Goal: Check status: Check status

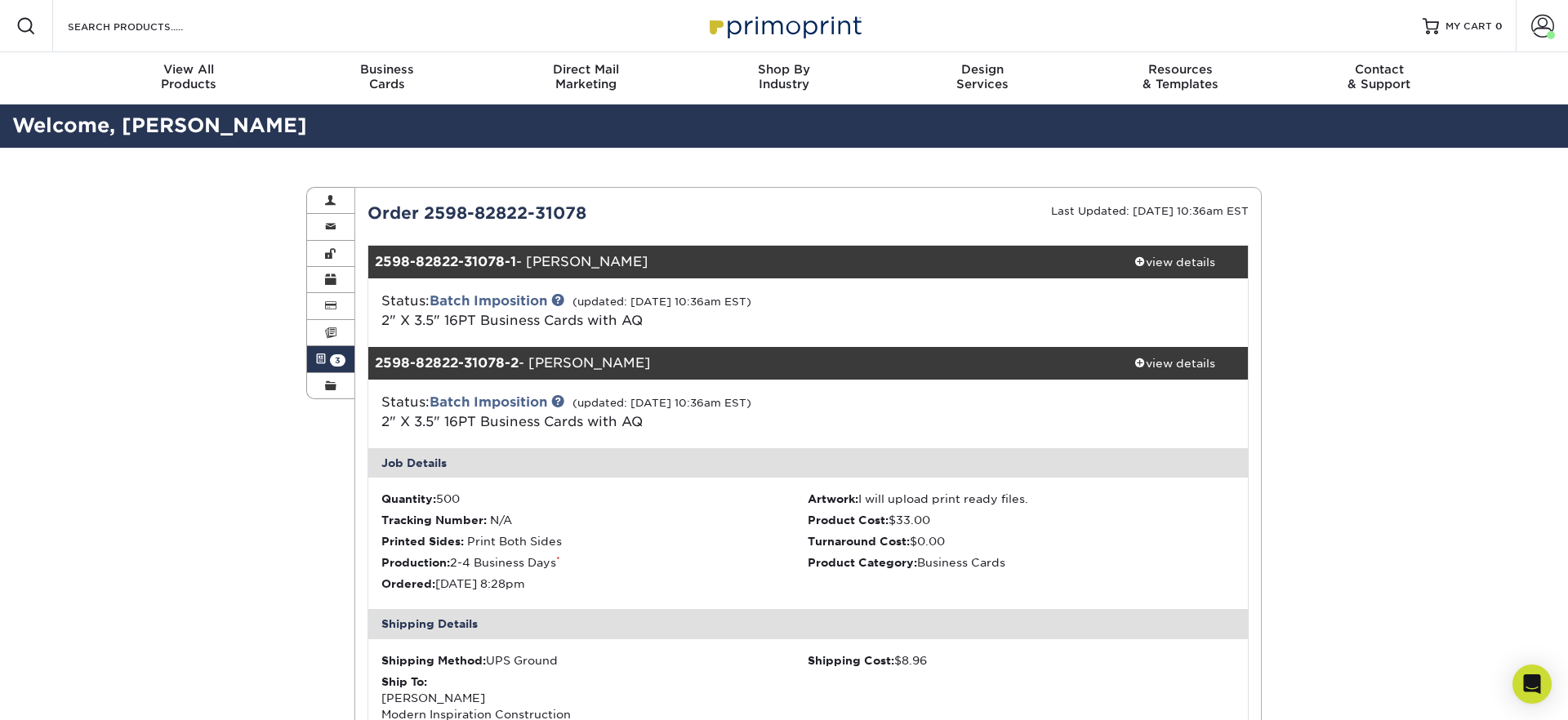
click at [328, 357] on link "Active Orders 3" at bounding box center [331, 359] width 47 height 26
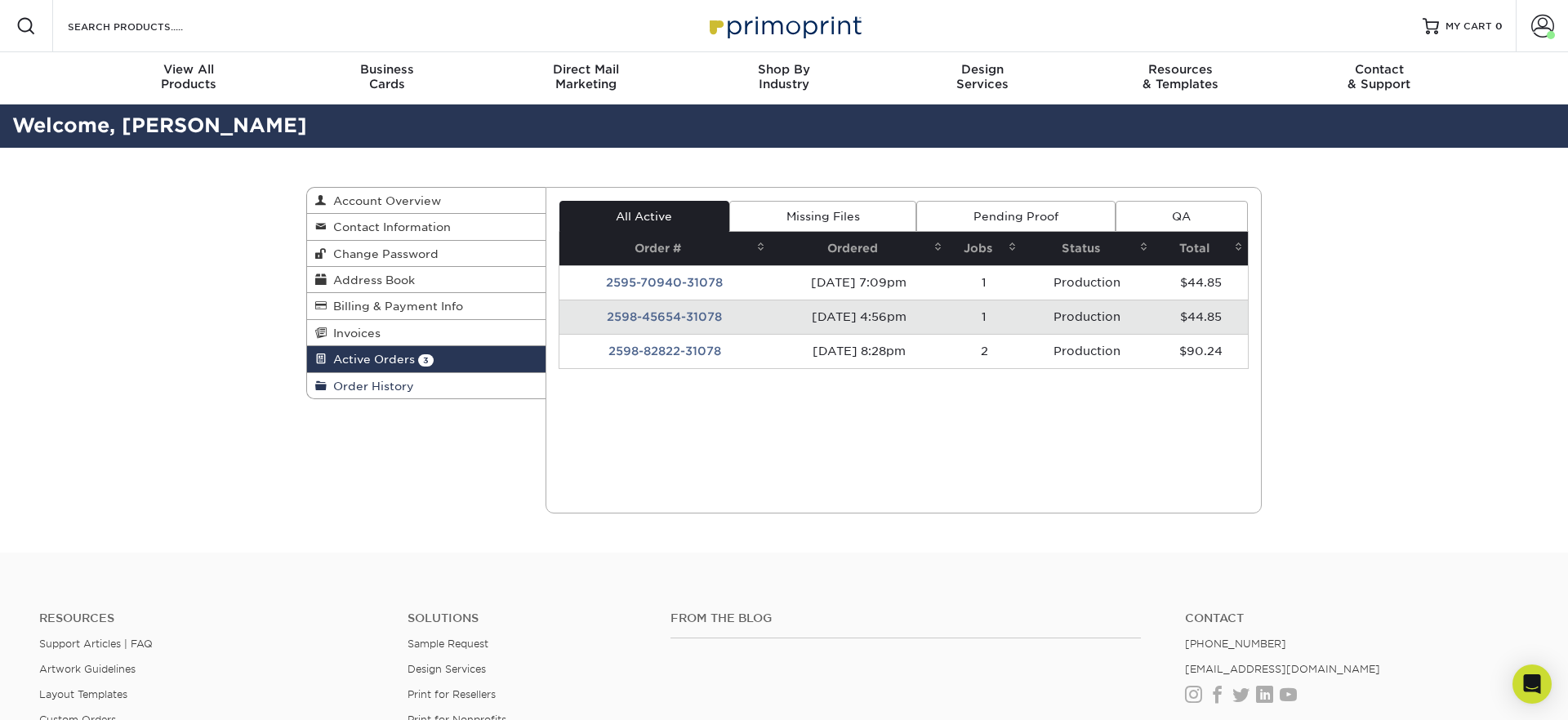
click at [373, 385] on span "Order History" at bounding box center [370, 386] width 88 height 13
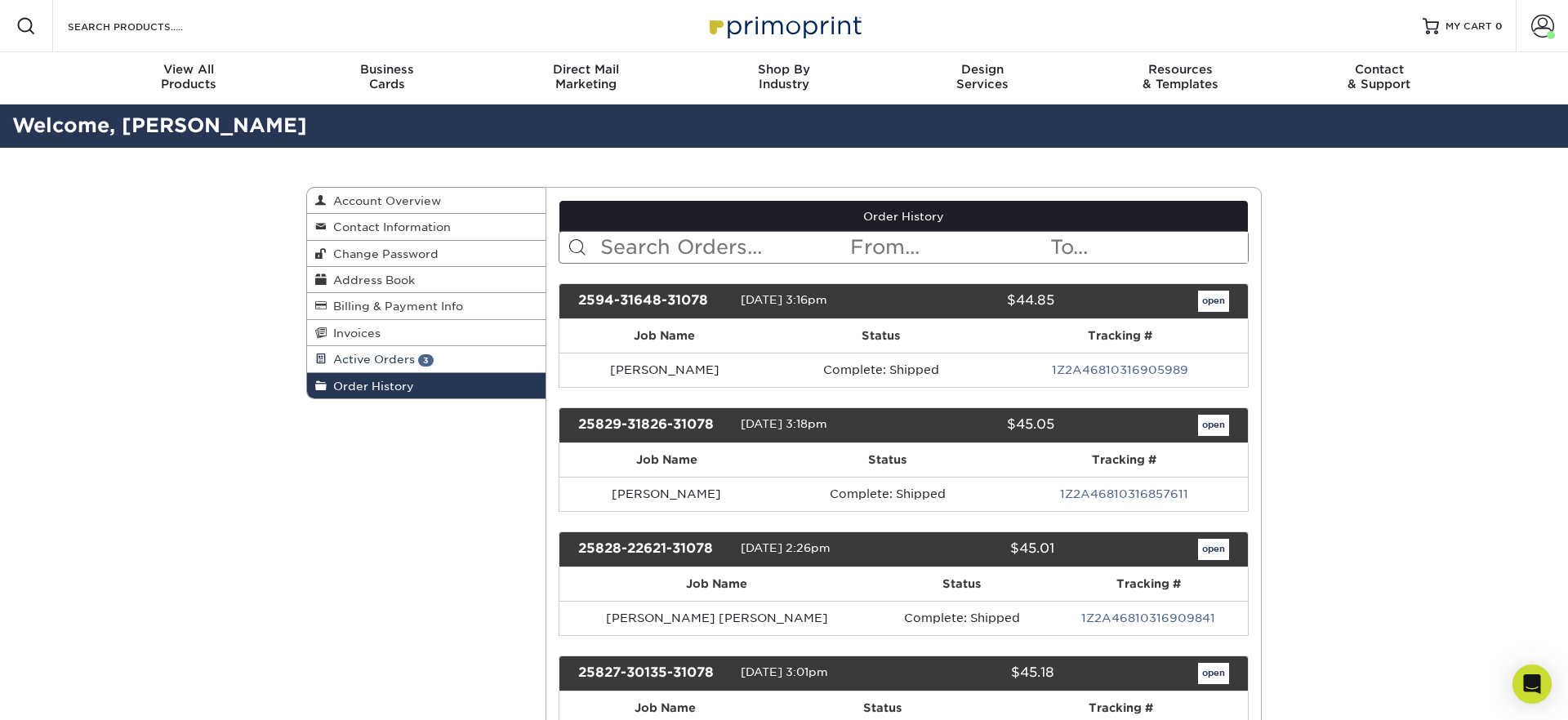
click at [430, 360] on span "3" at bounding box center [425, 360] width 15 height 13
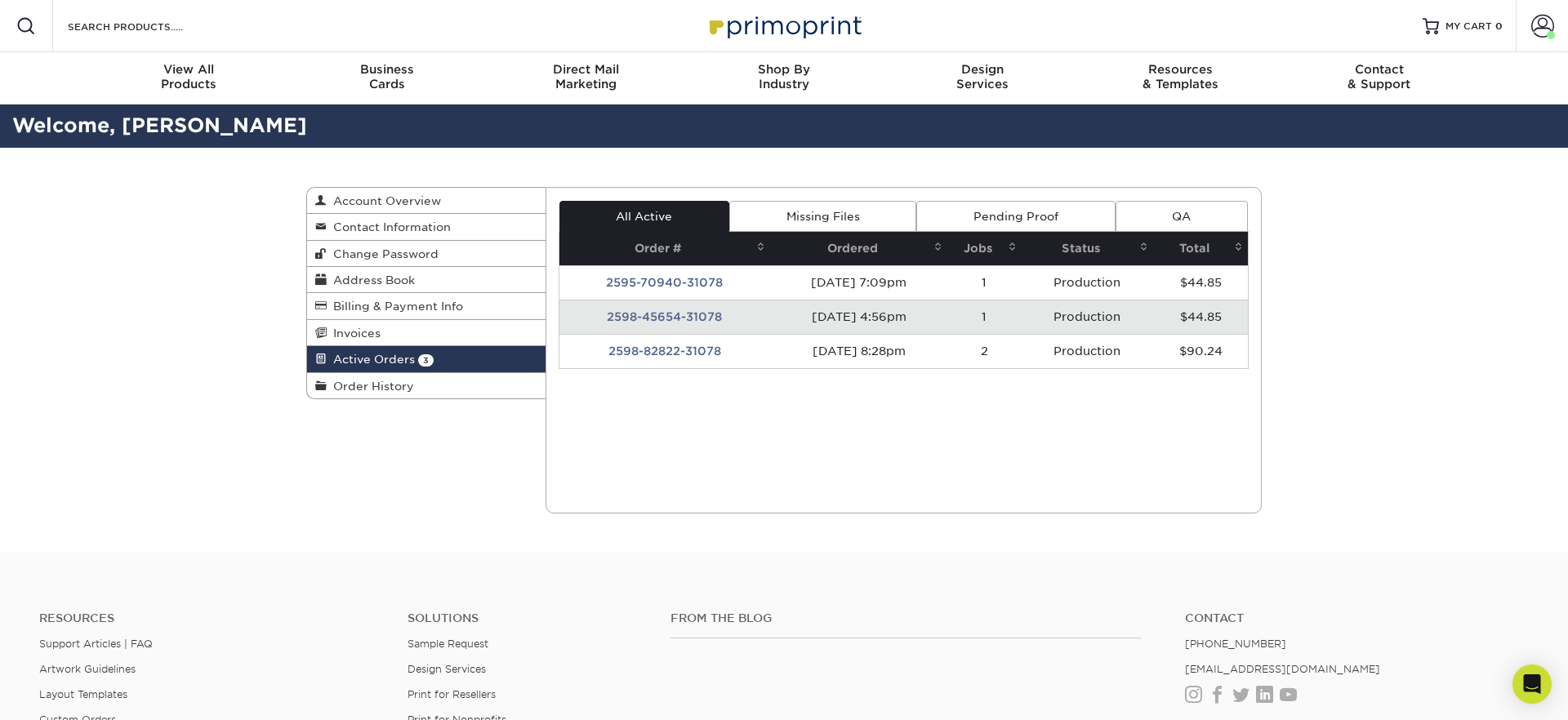
drag, startPoint x: 721, startPoint y: 356, endPoint x: 730, endPoint y: 358, distance: 9.2
click at [721, 357] on td "2598-82822-31078" at bounding box center [665, 351] width 211 height 35
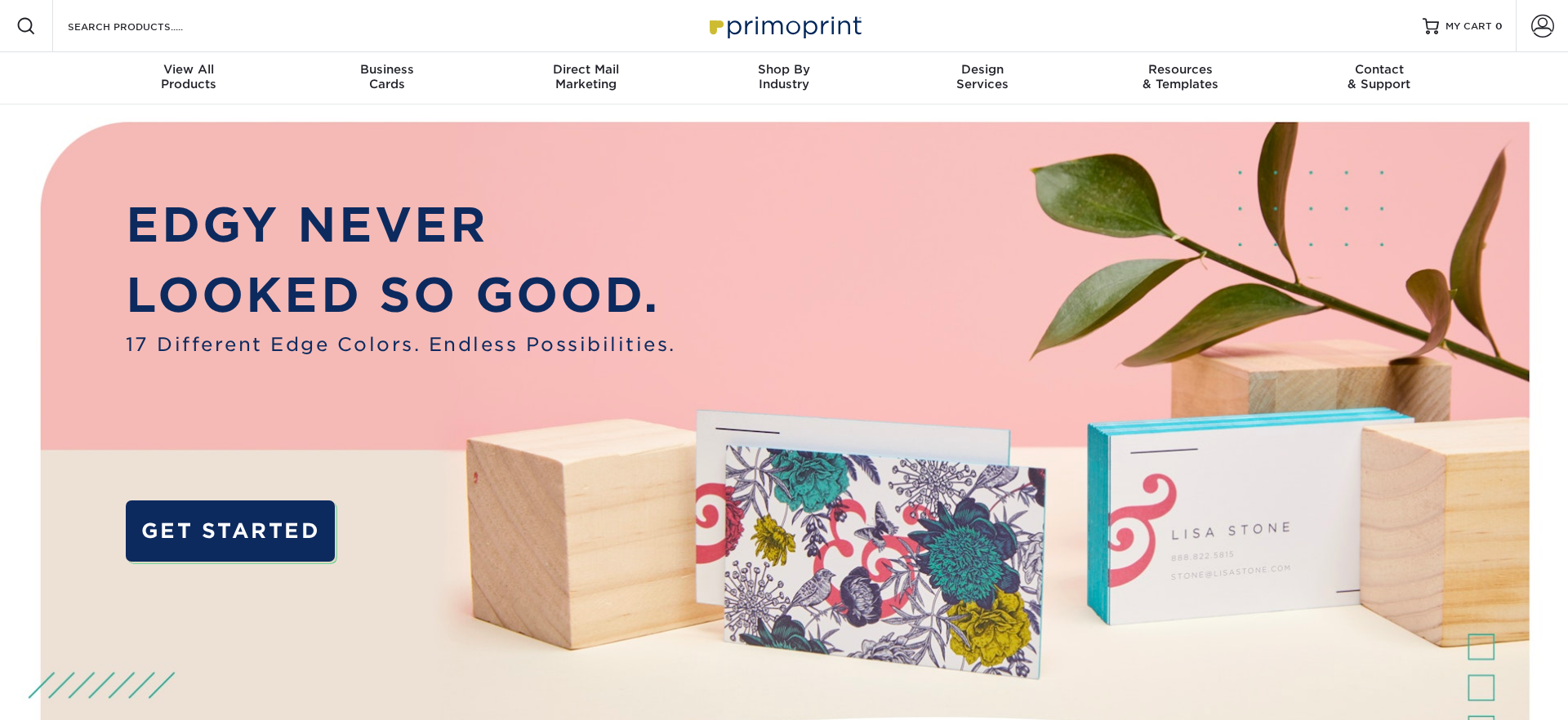
drag, startPoint x: 1542, startPoint y: 25, endPoint x: 1531, endPoint y: 116, distance: 91.7
click at [1542, 25] on span at bounding box center [1542, 25] width 23 height 23
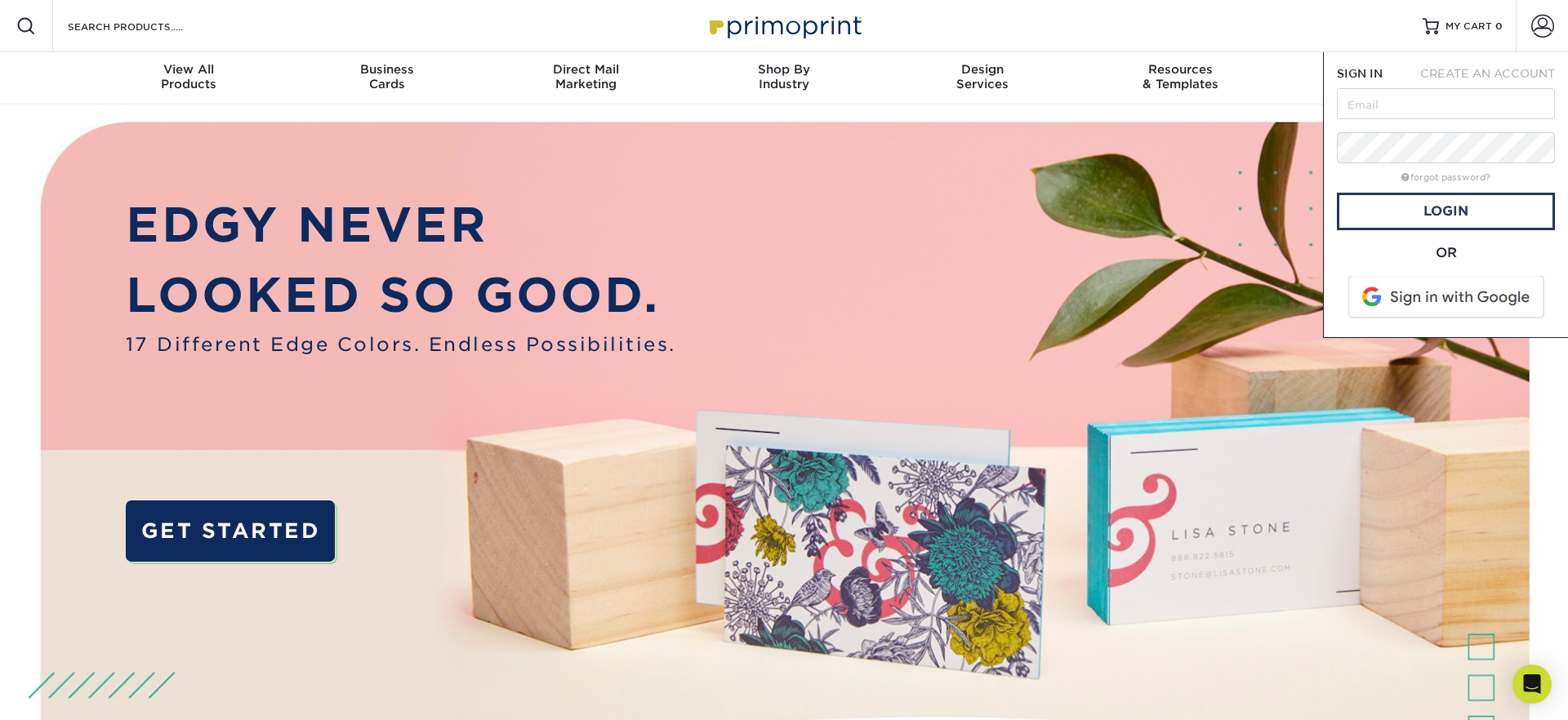
click at [1440, 295] on span at bounding box center [1446, 297] width 208 height 42
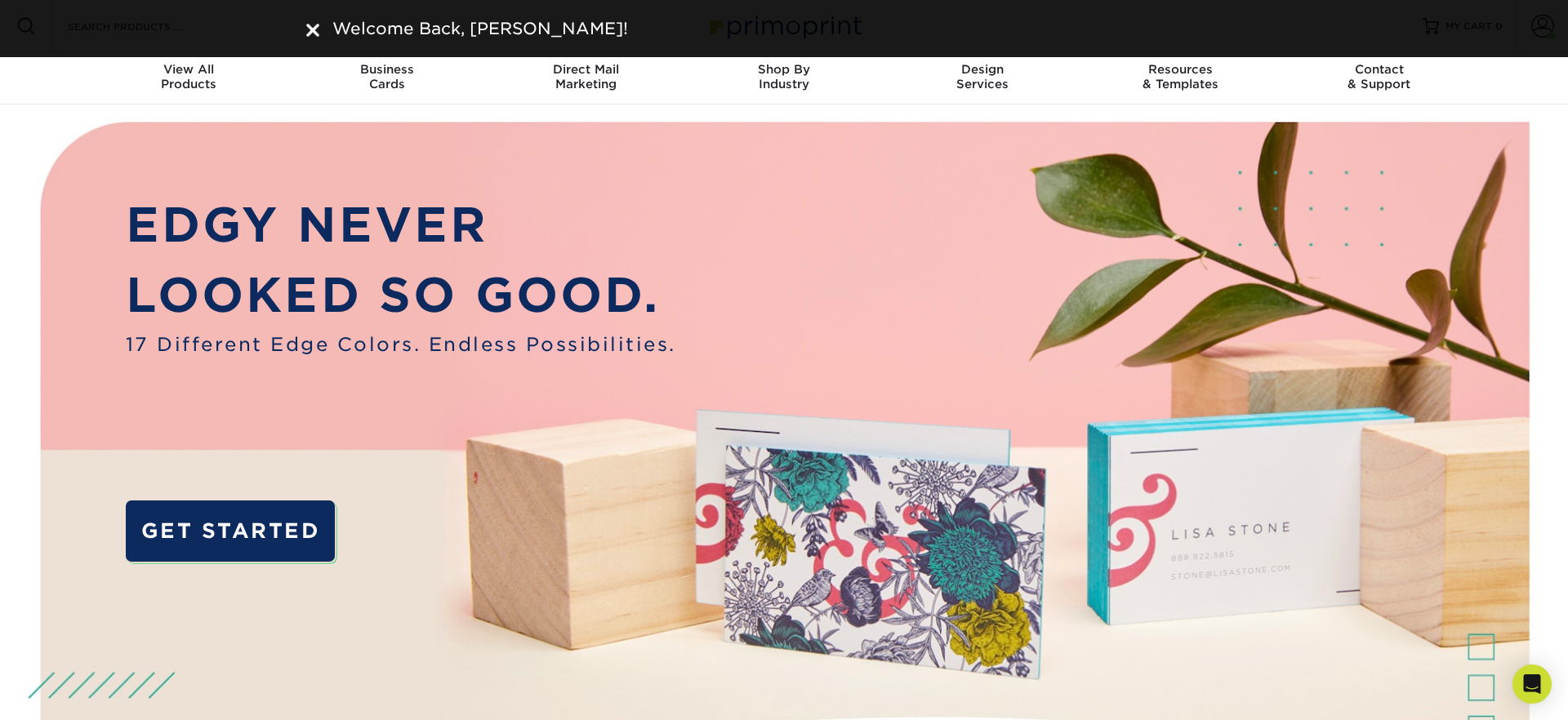
drag, startPoint x: 317, startPoint y: 27, endPoint x: 631, endPoint y: 33, distance: 314.1
click at [317, 27] on img at bounding box center [312, 30] width 13 height 13
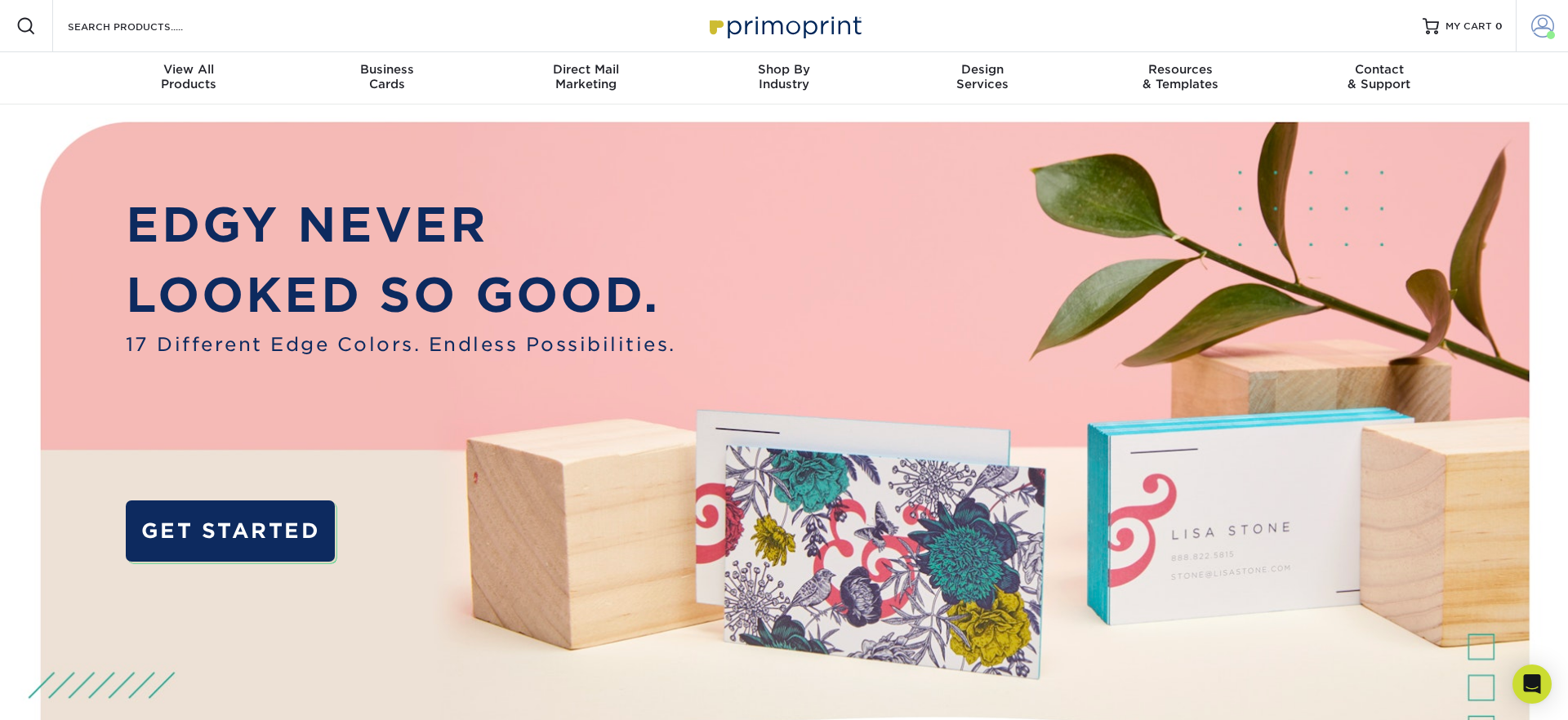
click at [1554, 23] on link "Account" at bounding box center [1542, 26] width 52 height 52
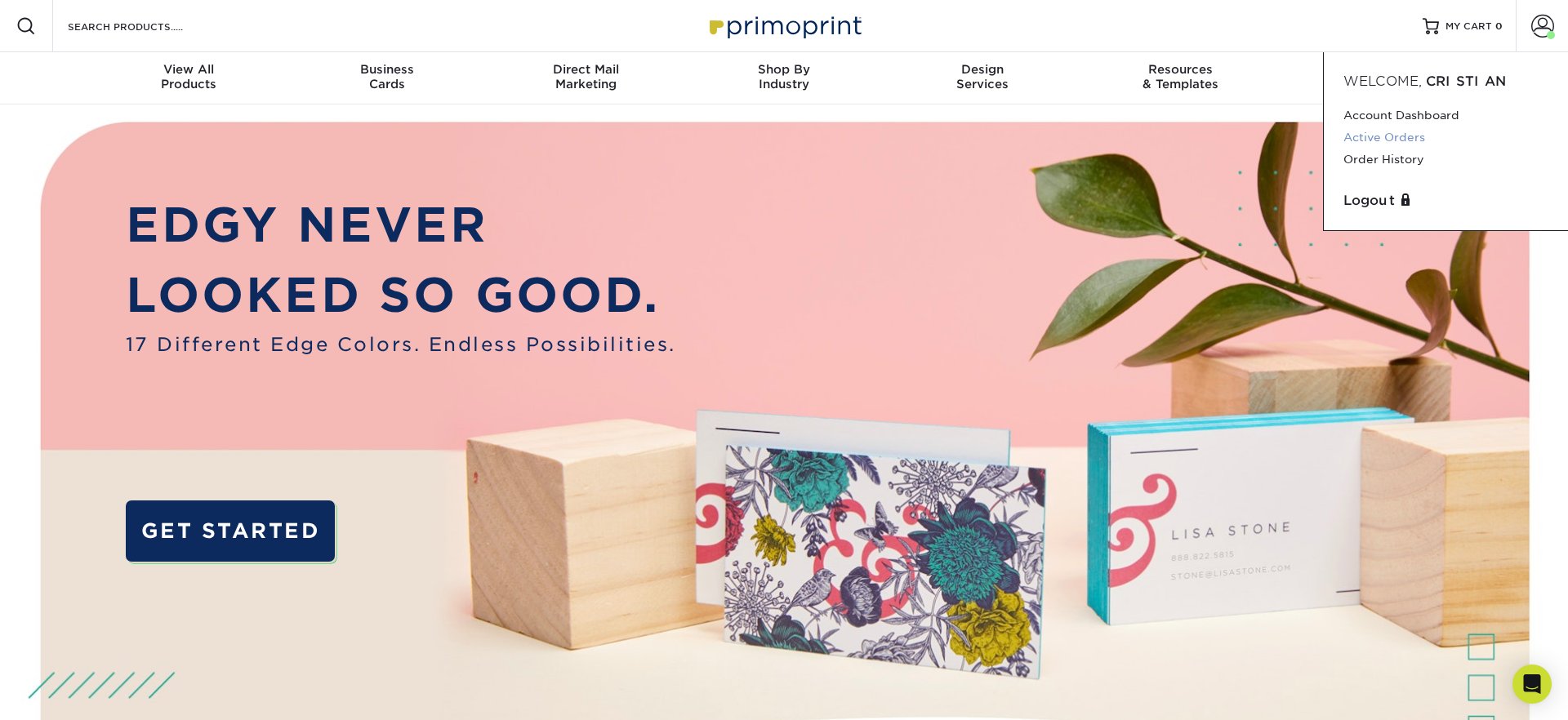
click at [1384, 140] on link "Active Orders" at bounding box center [1445, 138] width 205 height 22
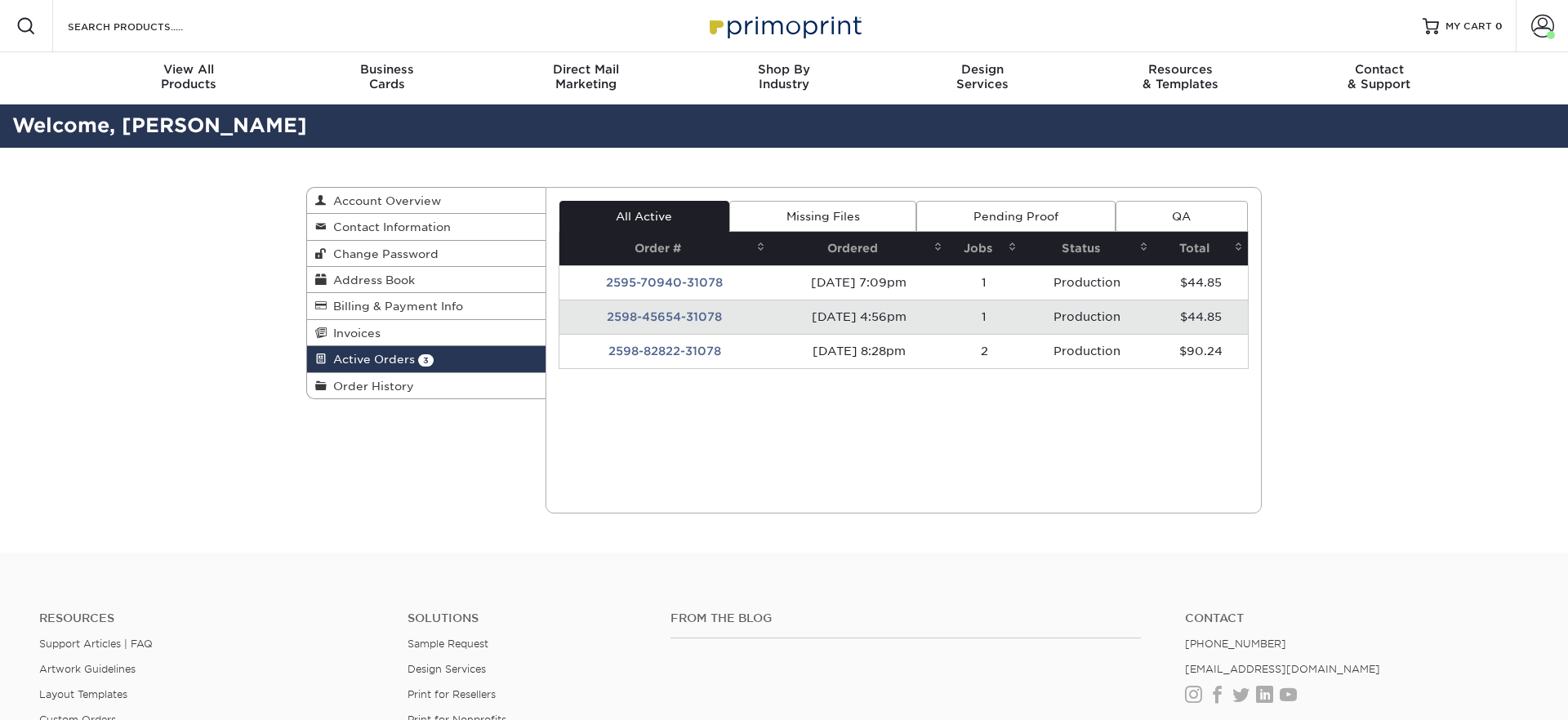
click at [662, 353] on td "2598-82822-31078" at bounding box center [665, 351] width 211 height 35
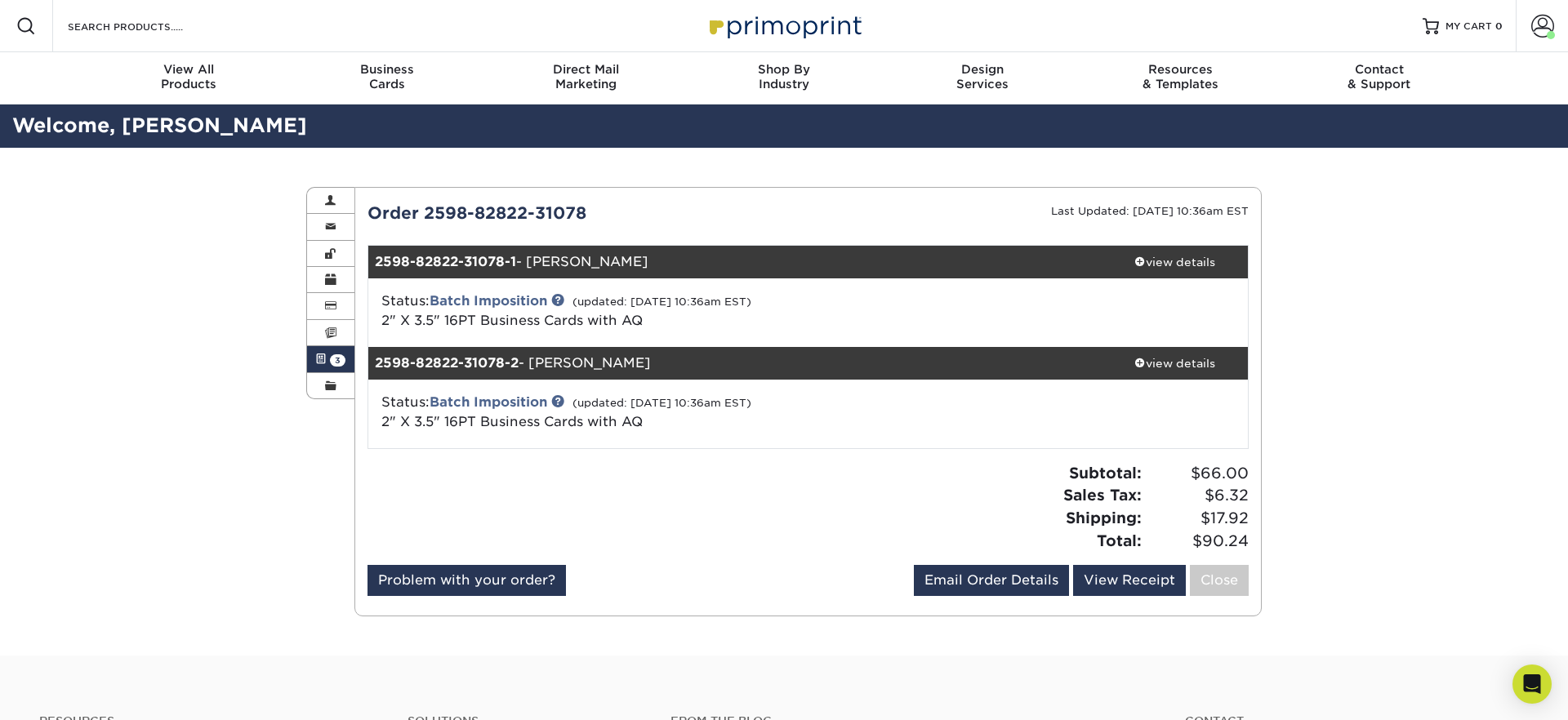
drag, startPoint x: 330, startPoint y: 360, endPoint x: 374, endPoint y: 360, distance: 44.0
click at [330, 360] on span "3" at bounding box center [338, 360] width 15 height 13
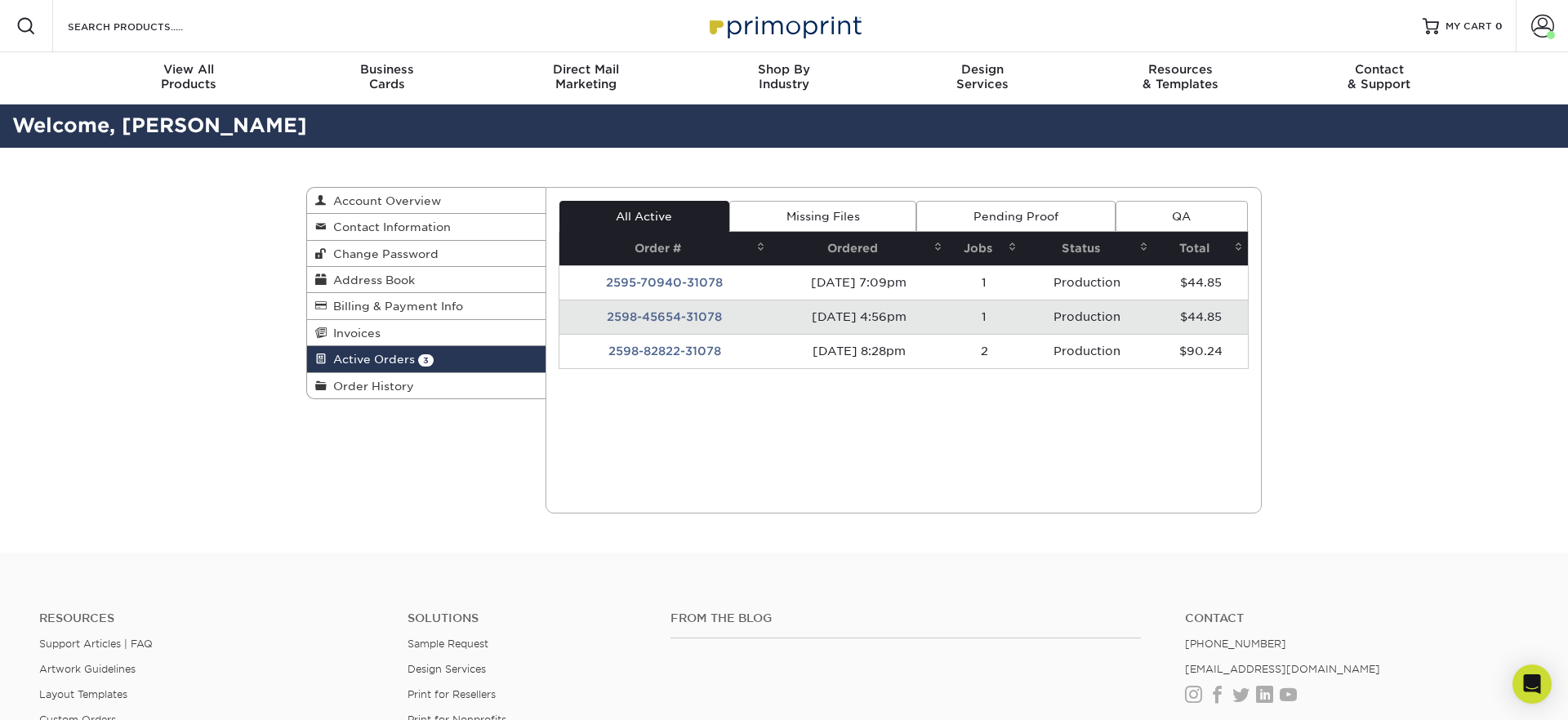
click at [660, 302] on td "2598-45654-31078" at bounding box center [665, 317] width 211 height 35
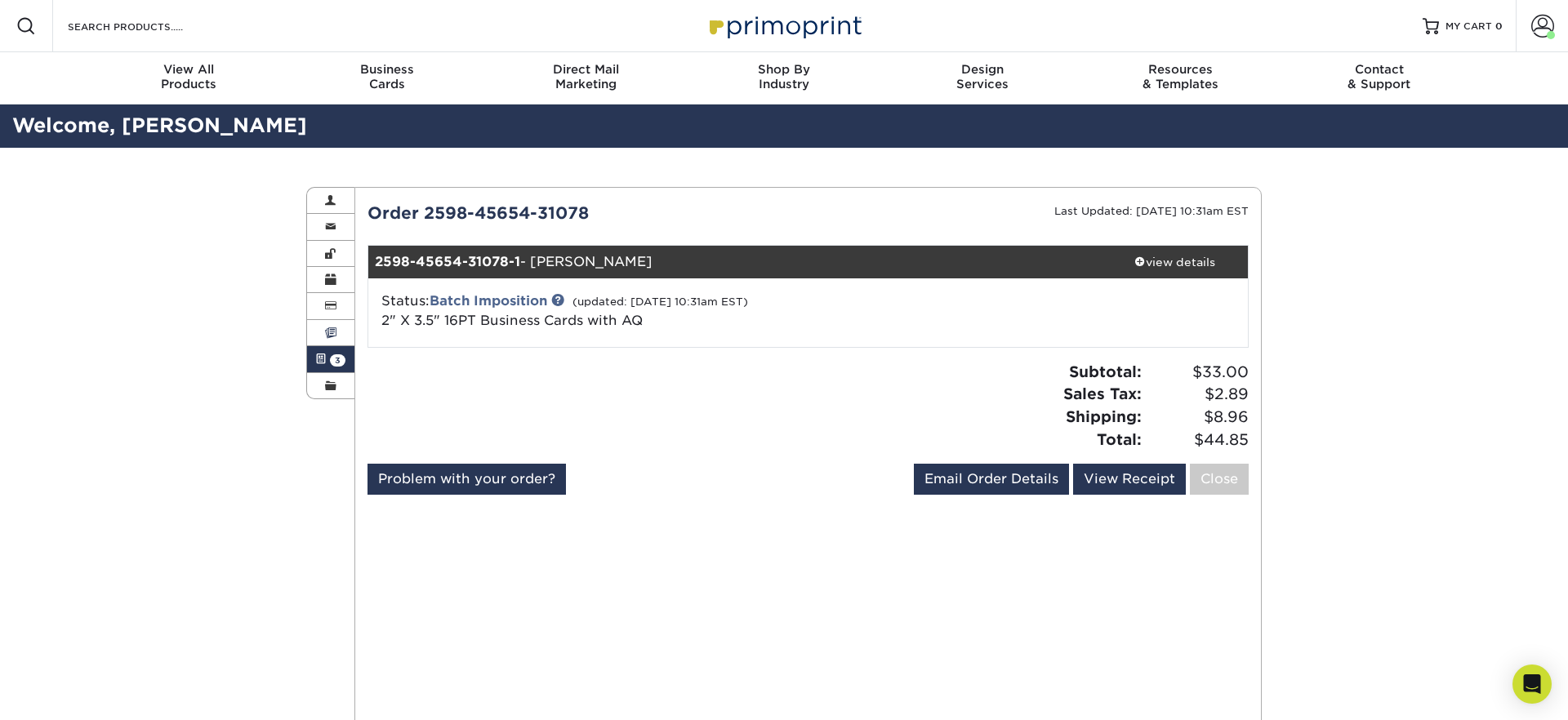
drag, startPoint x: 333, startPoint y: 354, endPoint x: 379, endPoint y: 335, distance: 49.8
click at [333, 354] on link "Active Orders 3" at bounding box center [331, 359] width 47 height 26
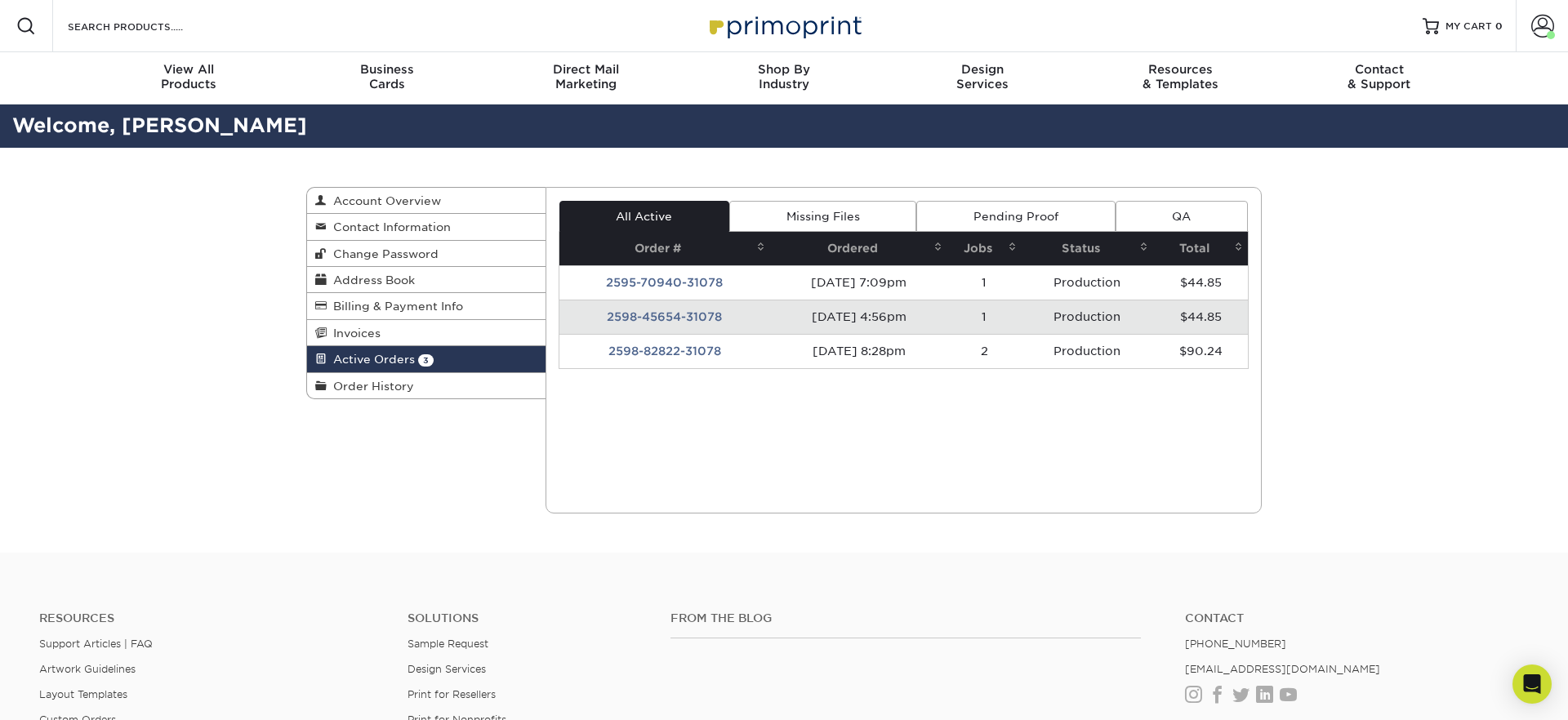
click at [660, 277] on td "2595-70940-31078" at bounding box center [665, 282] width 211 height 35
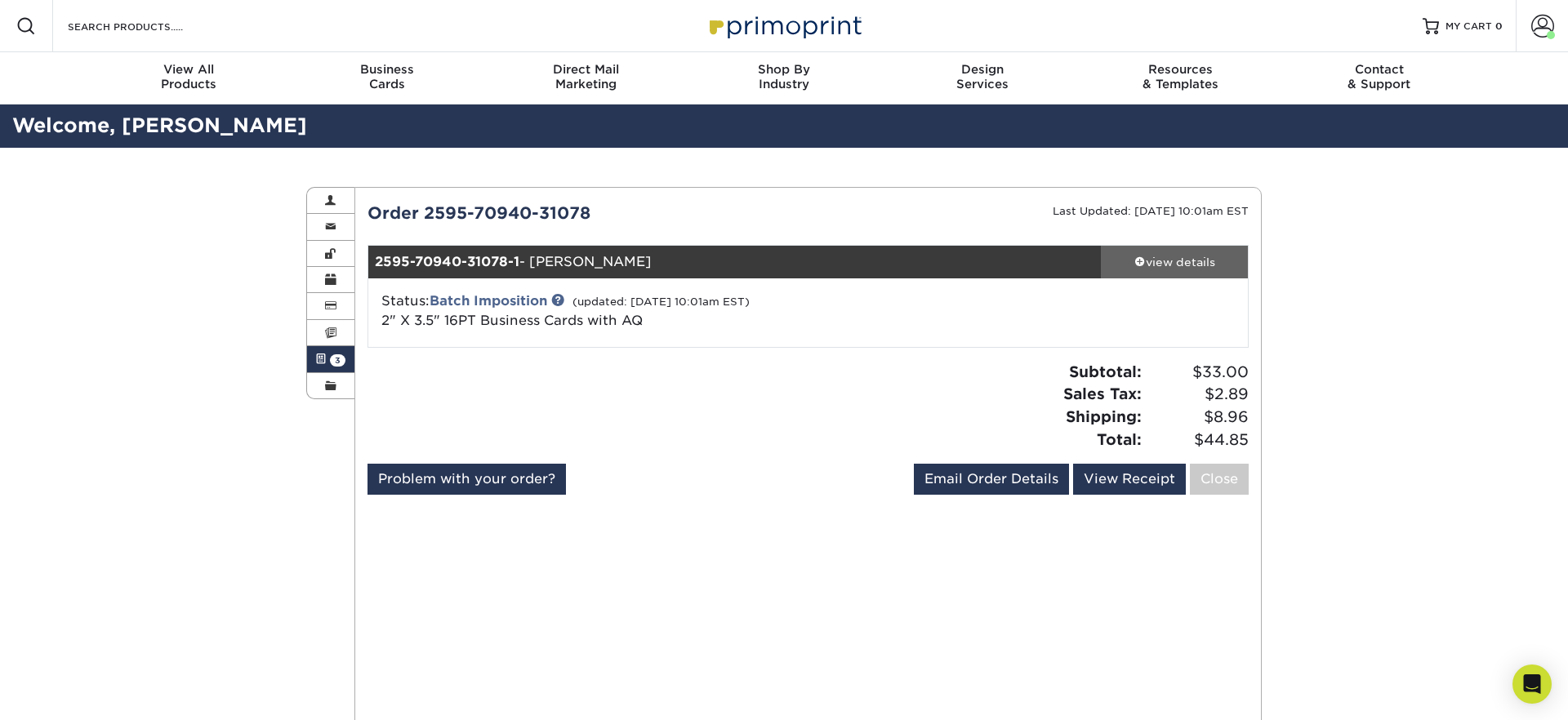
click at [1203, 268] on div "view details" at bounding box center [1174, 262] width 147 height 16
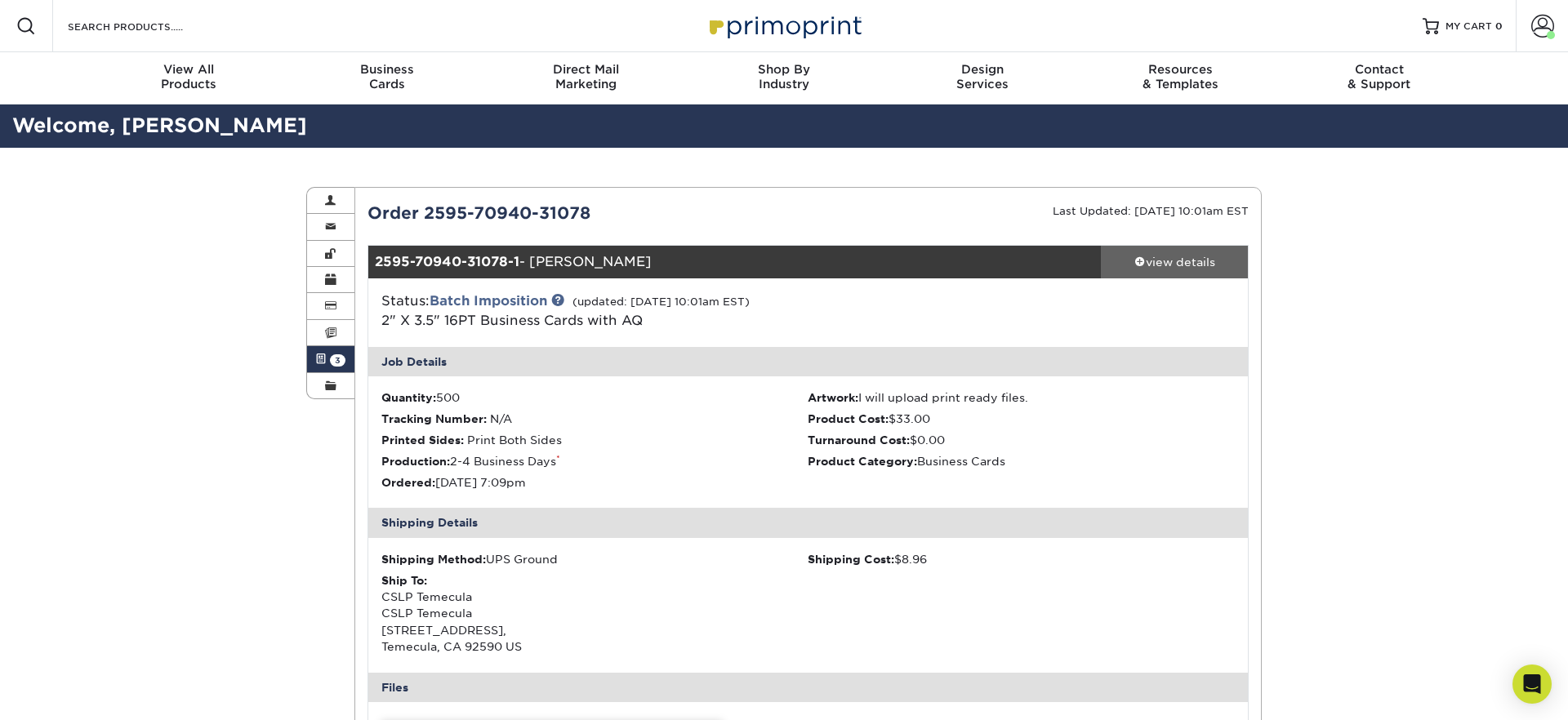
click at [1134, 260] on span at bounding box center [1140, 262] width 12 height 12
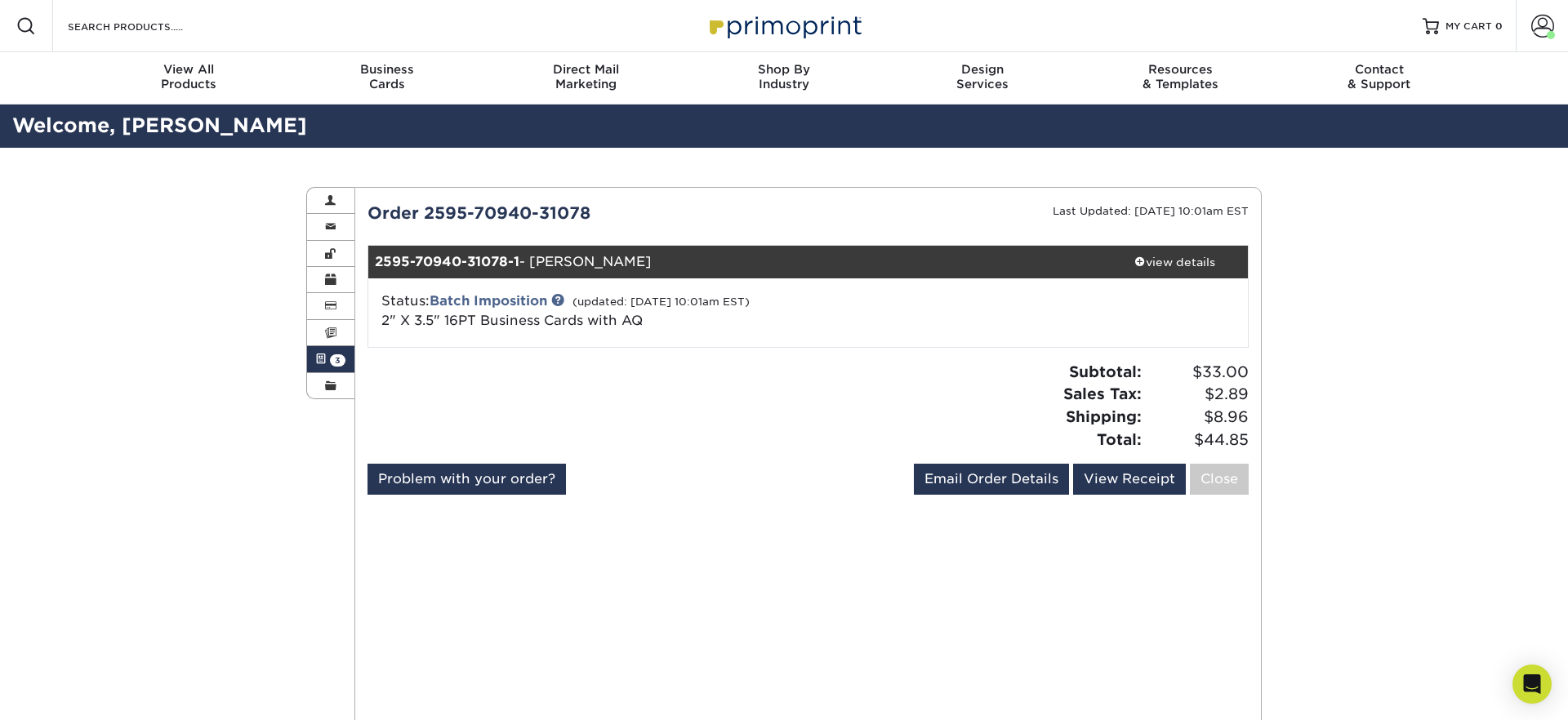
click at [336, 357] on span "3" at bounding box center [338, 360] width 15 height 13
